Goal: Task Accomplishment & Management: Manage account settings

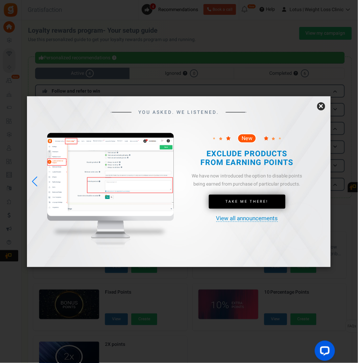
click at [322, 108] on link "×" at bounding box center [321, 106] width 8 height 8
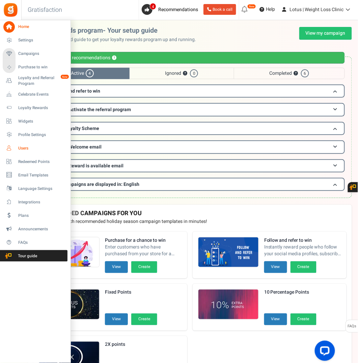
click at [21, 149] on span "Users" at bounding box center [41, 149] width 47 height 6
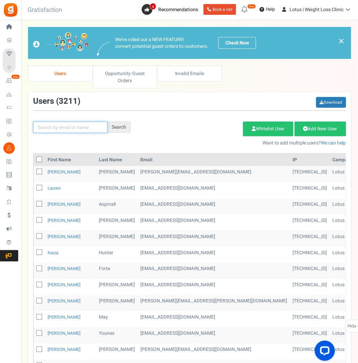
click at [82, 125] on input "text" at bounding box center [70, 127] width 74 height 11
type input "rylett"
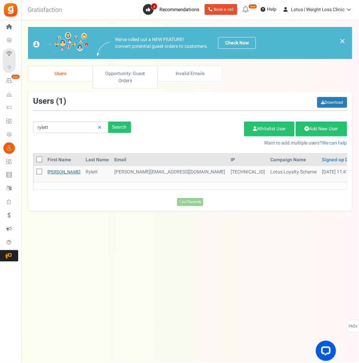
click at [56, 171] on link "[PERSON_NAME]" at bounding box center [64, 172] width 33 height 6
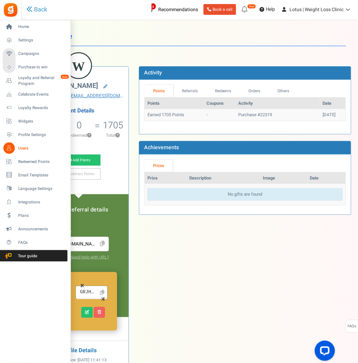
click at [24, 150] on span "Users" at bounding box center [41, 149] width 47 height 6
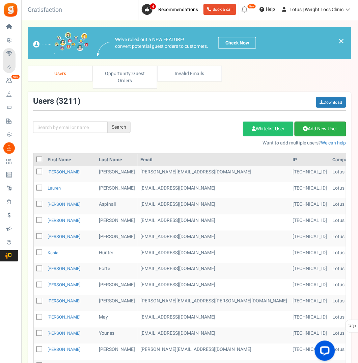
click at [317, 129] on link "Add New User" at bounding box center [320, 129] width 52 height 15
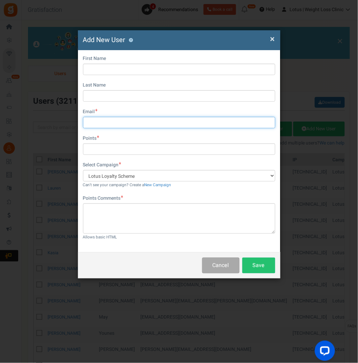
click at [108, 121] on input "text" at bounding box center [179, 122] width 192 height 11
paste input "[PERSON_NAME] • [DATE] 11:45 To: Support Show more Hello, I’ve just signed up a…"
drag, startPoint x: 233, startPoint y: 124, endPoint x: 84, endPoint y: 127, distance: 149.3
click at [84, 127] on input "[PERSON_NAME] • [DATE] 11:45 To: Support Show more Hello, I’ve just signed up a…" at bounding box center [179, 122] width 192 height 11
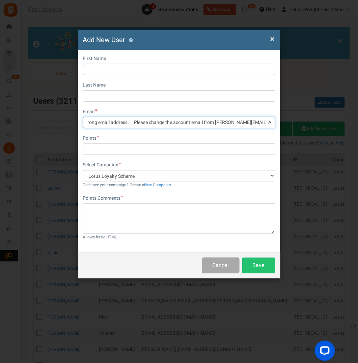
type input "[PERSON_NAME] • [DATE] 11:45 To: Support Show more Hello, I’ve just signed up a…"
drag, startPoint x: 188, startPoint y: 122, endPoint x: 73, endPoint y: 127, distance: 114.7
click at [73, 127] on div "× Close Add New User ? First Name Last Name Email [PERSON_NAME] • [DATE] 11:45 …" at bounding box center [179, 181] width 358 height 363
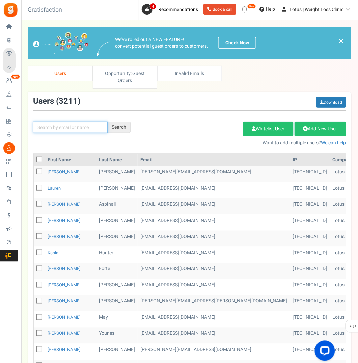
click at [78, 128] on input "text" at bounding box center [70, 127] width 74 height 11
click at [314, 128] on link "Add New User" at bounding box center [320, 129] width 52 height 15
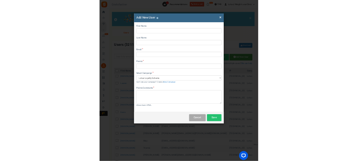
scroll to position [0, 0]
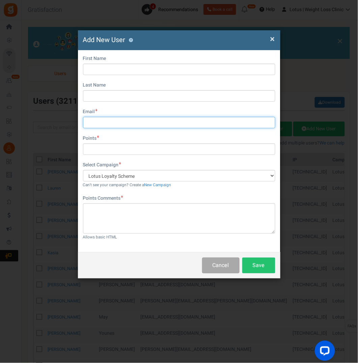
click at [103, 118] on input "text" at bounding box center [179, 122] width 192 height 11
paste input "[PERSON_NAME][EMAIL_ADDRESS][DOMAIN_NAME]"
type input "[PERSON_NAME][EMAIL_ADDRESS][DOMAIN_NAME]"
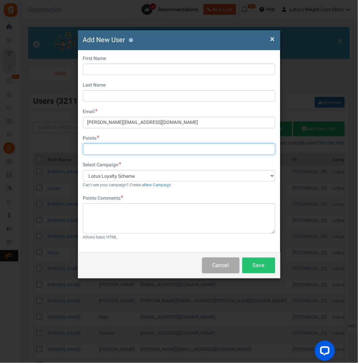
click at [105, 150] on input "text" at bounding box center [179, 149] width 192 height 11
type input "1705"
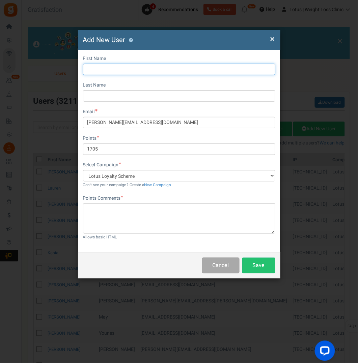
click at [122, 66] on input "text" at bounding box center [179, 69] width 192 height 11
type input "[PERSON_NAME]"
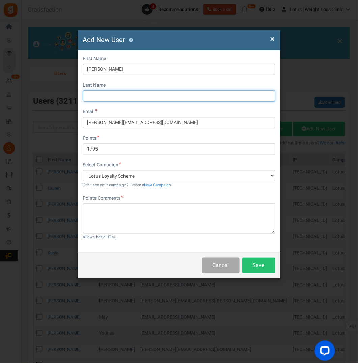
click at [122, 93] on input "text" at bounding box center [179, 95] width 192 height 11
type input "Rylett"
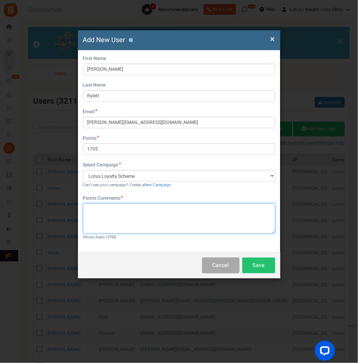
click at [113, 209] on textarea at bounding box center [179, 219] width 192 height 30
drag, startPoint x: 168, startPoint y: 208, endPoint x: 139, endPoint y: 206, distance: 29.7
click at [139, 206] on textarea "Customer email change account" at bounding box center [179, 219] width 192 height 30
click at [122, 222] on textarea "Customer email change dupliacte" at bounding box center [179, 219] width 192 height 30
click at [146, 208] on textarea "Customer email change dupliacte" at bounding box center [179, 219] width 192 height 30
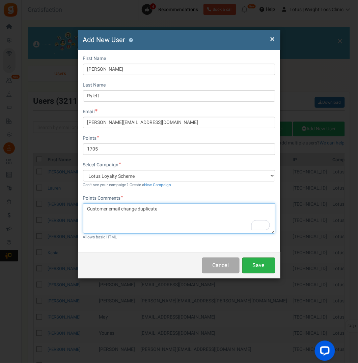
type textarea "Customer email change duplicate"
click at [260, 266] on button "Save" at bounding box center [258, 266] width 33 height 16
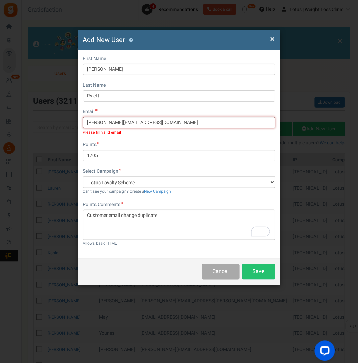
click at [89, 122] on input "[PERSON_NAME][EMAIL_ADDRESS][DOMAIN_NAME]" at bounding box center [179, 122] width 192 height 11
type input "[PERSON_NAME][EMAIL_ADDRESS][DOMAIN_NAME]"
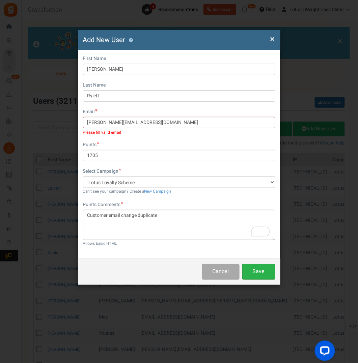
click at [265, 270] on button "Save" at bounding box center [258, 272] width 33 height 16
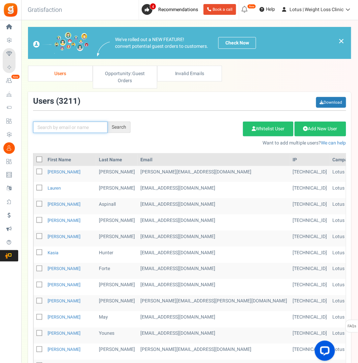
click at [82, 127] on input "text" at bounding box center [70, 127] width 74 height 11
type input "rylett"
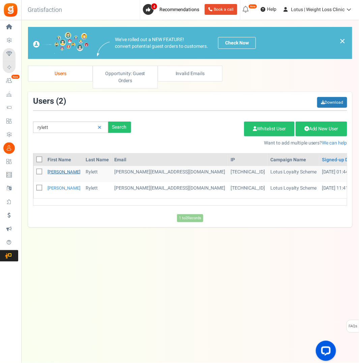
click at [51, 169] on link "[PERSON_NAME]" at bounding box center [64, 172] width 33 height 6
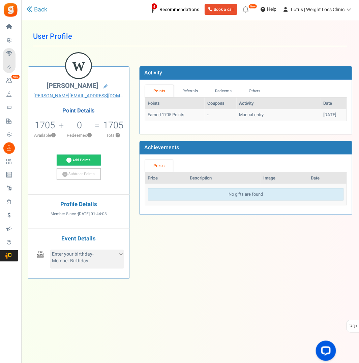
click at [88, 258] on b "Enter your birthday" at bounding box center [72, 254] width 40 height 7
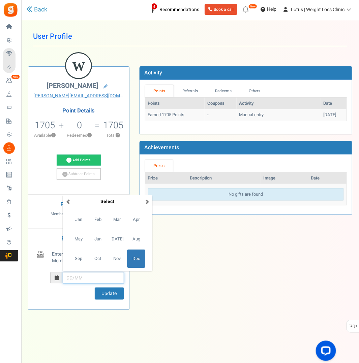
click at [68, 283] on input "December Su Mo Tu We Th Fr Sa 27 28 29 30 1 2 3 4 5 6 7 8 9 10 11 12 13 14 15 1…" at bounding box center [93, 277] width 61 height 11
click at [95, 225] on span "Feb" at bounding box center [98, 220] width 18 height 18
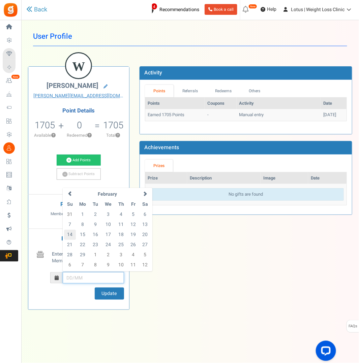
click at [71, 237] on td "14" at bounding box center [70, 235] width 12 height 10
type input "14/02"
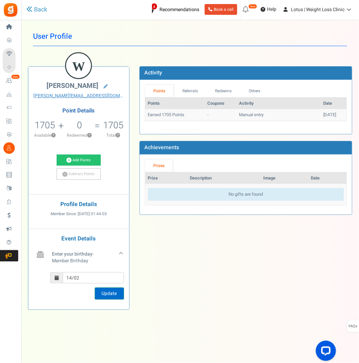
click at [111, 298] on button "Update" at bounding box center [109, 294] width 29 height 12
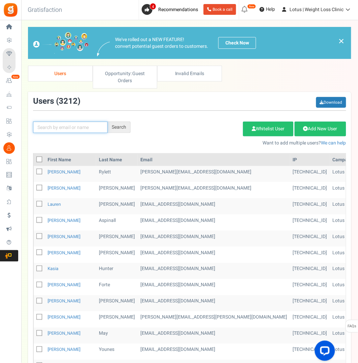
click at [57, 127] on input "text" at bounding box center [70, 127] width 74 height 11
type input "rylett"
click at [122, 123] on div "Search" at bounding box center [118, 127] width 23 height 11
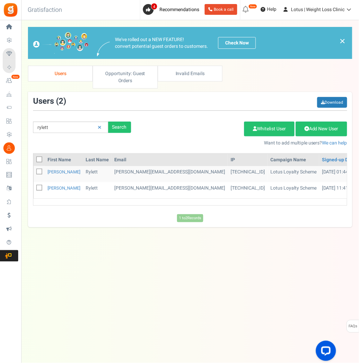
click at [38, 186] on icon at bounding box center [39, 188] width 4 height 4
click at [34, 186] on input "checkbox" at bounding box center [32, 188] width 4 height 4
checkbox input "true"
click at [224, 127] on link "Delete Selected Users" at bounding box center [210, 129] width 66 height 15
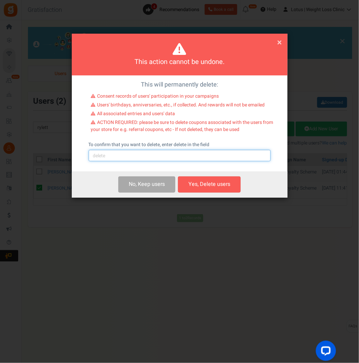
click at [127, 156] on input "text" at bounding box center [180, 155] width 182 height 11
type input "delete"
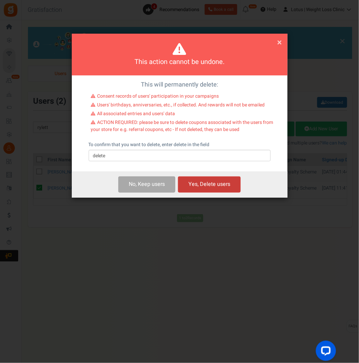
click at [197, 184] on button "Yes, Delete users" at bounding box center [209, 185] width 63 height 16
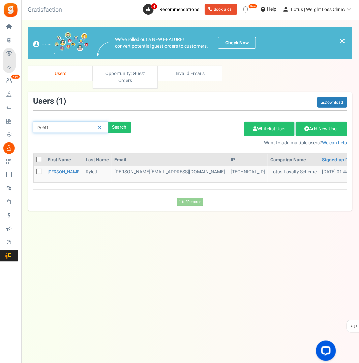
drag, startPoint x: 75, startPoint y: 127, endPoint x: 24, endPoint y: 127, distance: 50.9
click at [24, 127] on div "× Close Add Points ? First Name Last Name Email Do you want to give Welcome bon…" at bounding box center [190, 119] width 338 height 184
type input "[PERSON_NAME]"
click at [123, 127] on div "Search" at bounding box center [119, 127] width 23 height 11
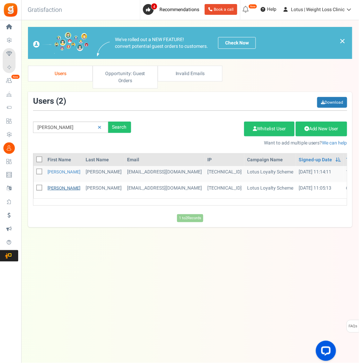
click at [54, 187] on link "[PERSON_NAME]" at bounding box center [64, 188] width 33 height 6
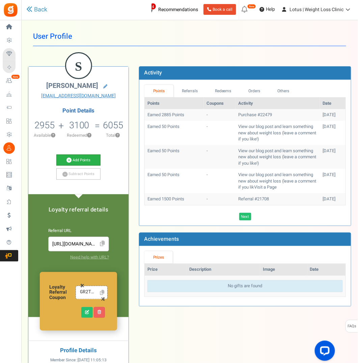
click at [80, 158] on link "Add Points" at bounding box center [78, 160] width 44 height 11
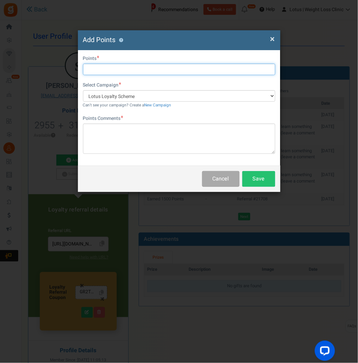
click at [100, 73] on input "text" at bounding box center [179, 69] width 192 height 11
type input "30399"
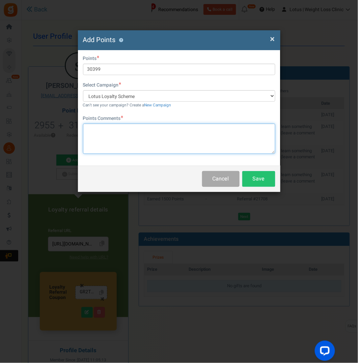
click at [107, 129] on textarea at bounding box center [179, 139] width 192 height 30
click at [119, 139] on textarea "credit for part order cancellation" at bounding box center [179, 139] width 192 height 30
type textarea "credit for part order cancellation"
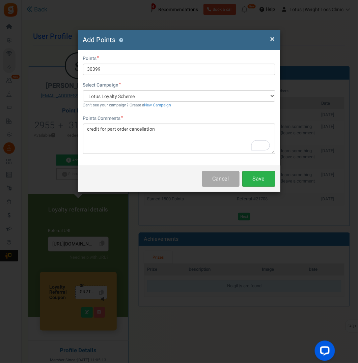
click at [264, 180] on button "Save" at bounding box center [258, 179] width 33 height 16
